Goal: Check status: Check status

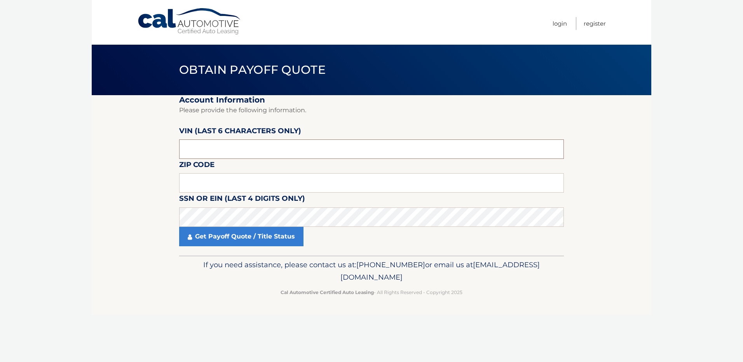
click at [234, 154] on input "text" at bounding box center [371, 148] width 385 height 19
click at [208, 149] on input "text" at bounding box center [371, 148] width 385 height 19
paste input "163605"
type input "163605"
type input "10954"
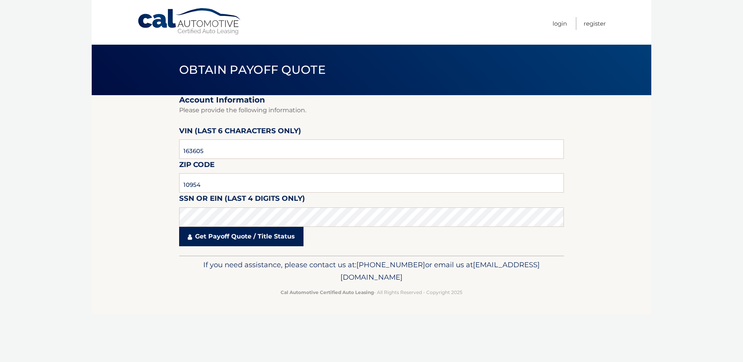
click at [235, 237] on link "Get Payoff Quote / Title Status" at bounding box center [241, 236] width 124 height 19
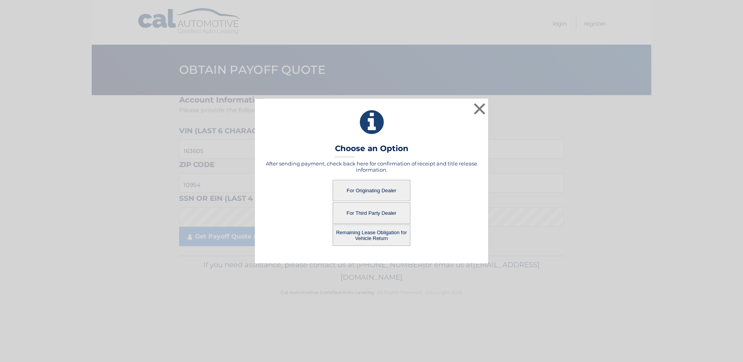
click at [373, 188] on button "For Originating Dealer" at bounding box center [372, 190] width 78 height 21
click at [355, 190] on button "For Originating Dealer" at bounding box center [372, 190] width 78 height 21
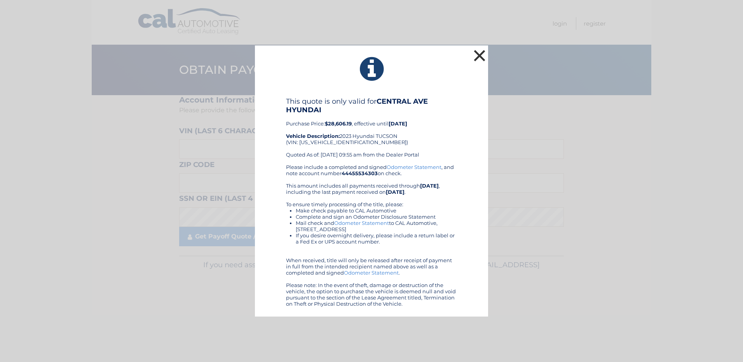
click at [480, 49] on button "×" at bounding box center [480, 56] width 16 height 16
